Goal: Information Seeking & Learning: Find specific fact

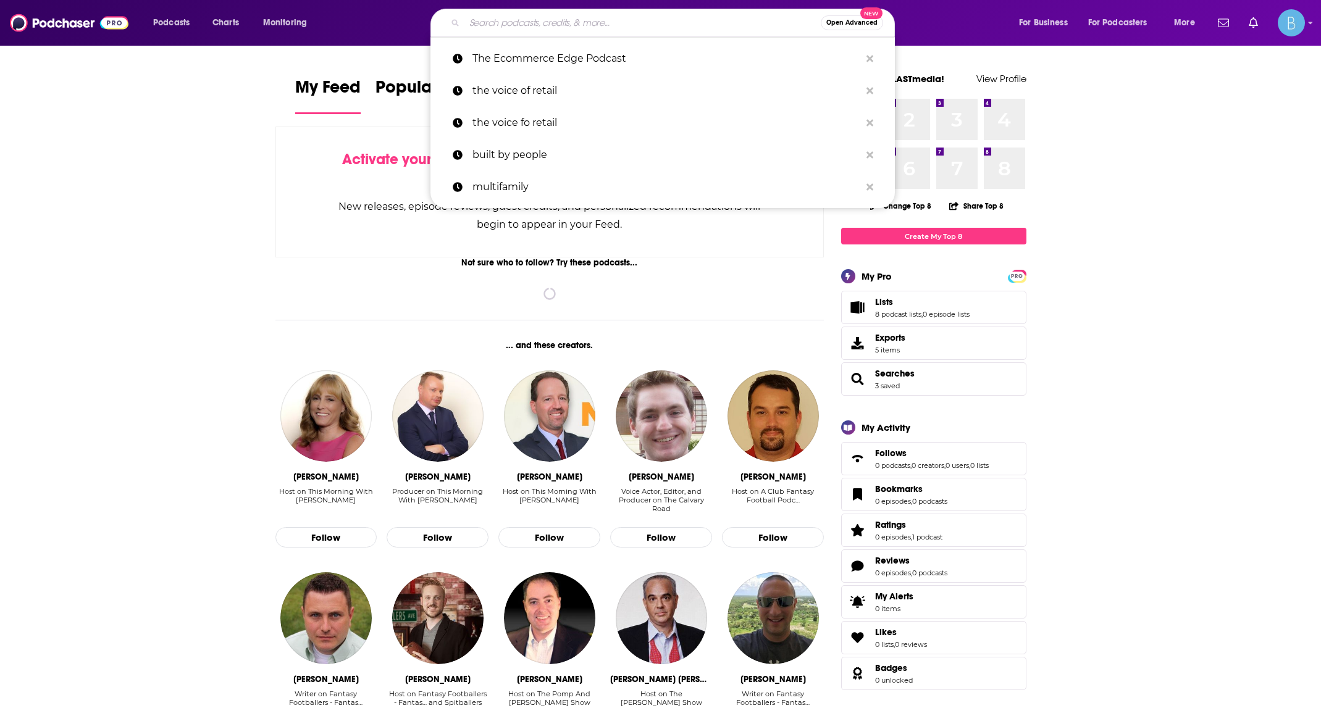
click at [542, 22] on input "Search podcasts, credits, & more..." at bounding box center [642, 23] width 356 height 20
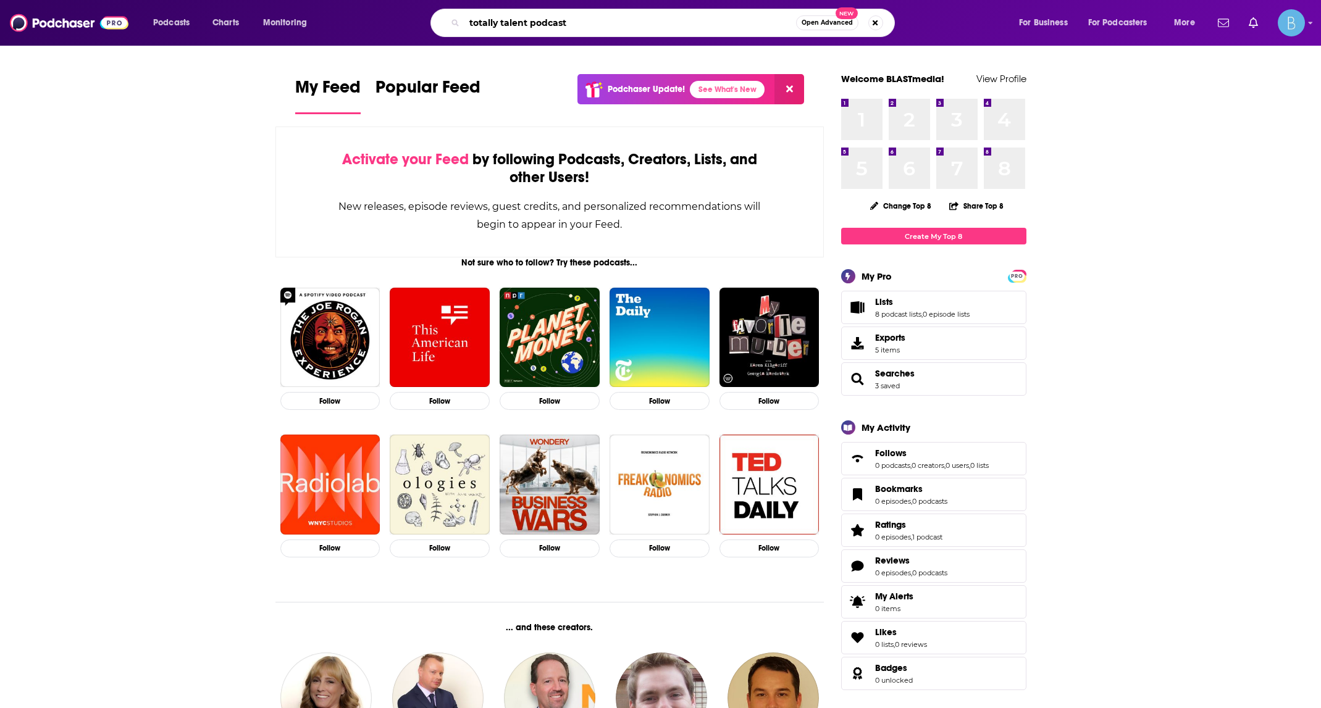
type input "totally talent podcast"
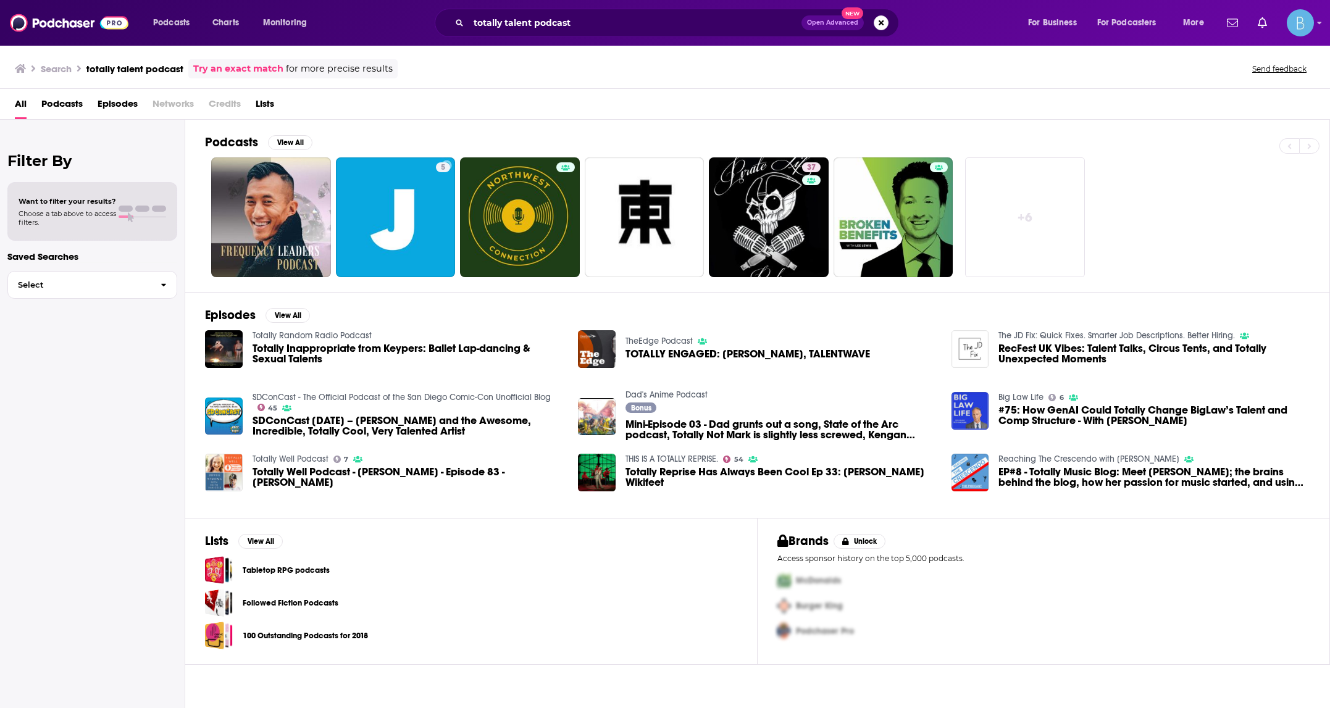
click at [55, 109] on span "Podcasts" at bounding box center [61, 106] width 41 height 25
